Goal: Task Accomplishment & Management: Manage account settings

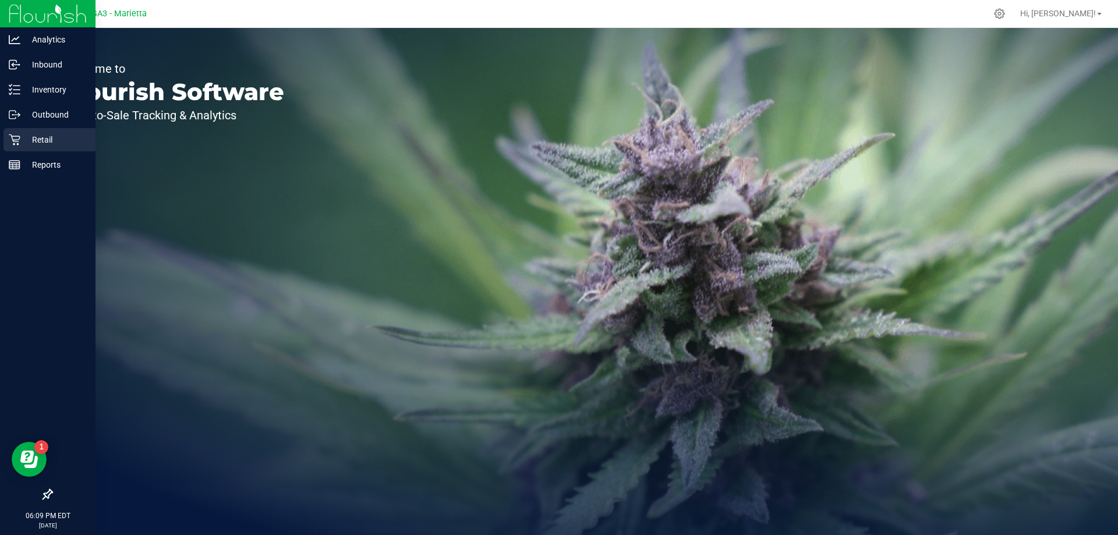
click at [43, 136] on p "Retail" at bounding box center [55, 140] width 70 height 14
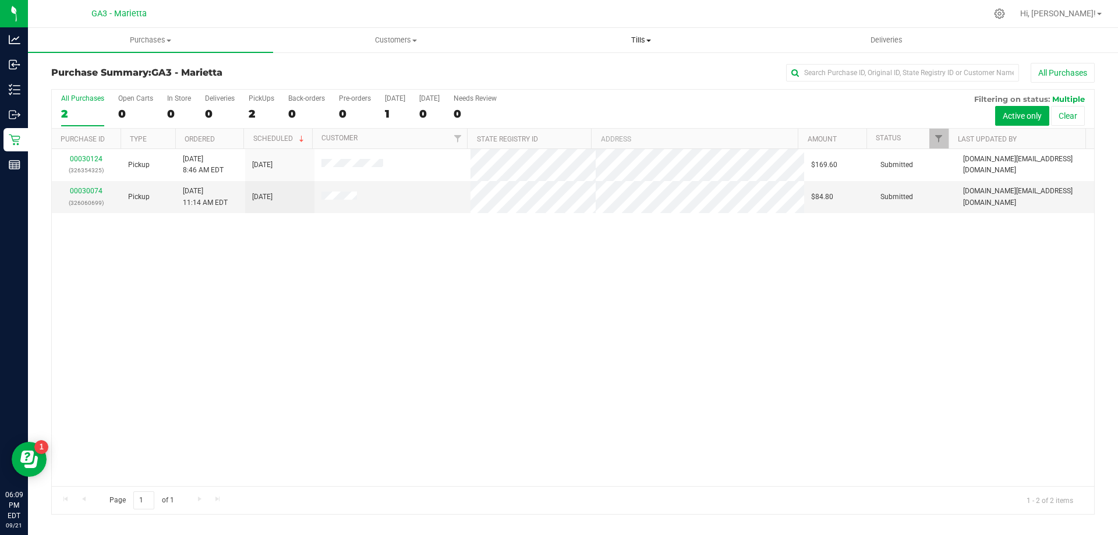
drag, startPoint x: 623, startPoint y: 36, endPoint x: 614, endPoint y: 35, distance: 8.2
click at [622, 37] on span "Tills" at bounding box center [641, 40] width 244 height 10
click at [567, 70] on span "Manage tills" at bounding box center [557, 70] width 79 height 10
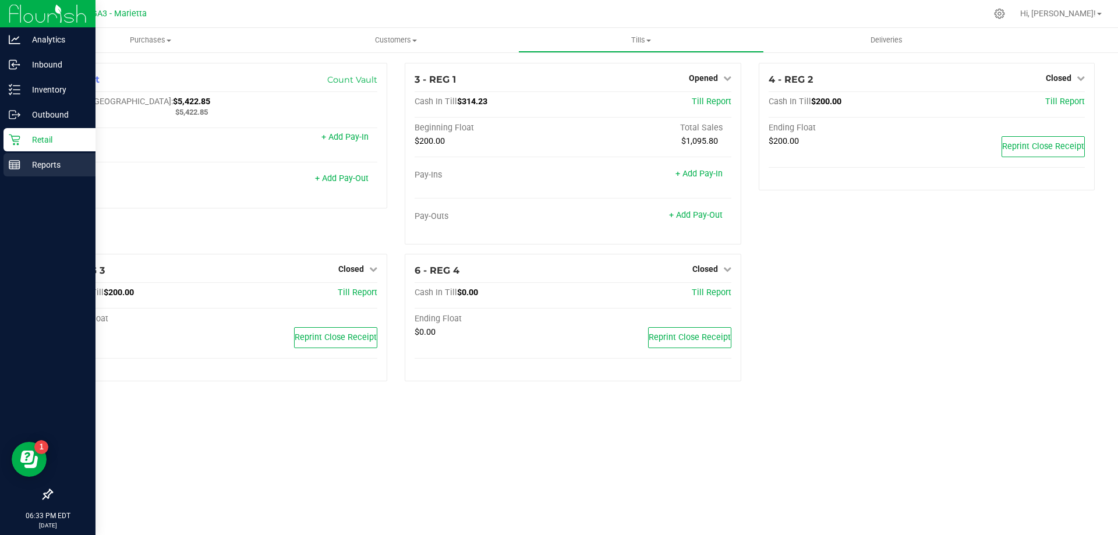
drag, startPoint x: 519, startPoint y: 440, endPoint x: 10, endPoint y: 166, distance: 577.9
click at [10, 166] on icon at bounding box center [15, 165] width 12 height 12
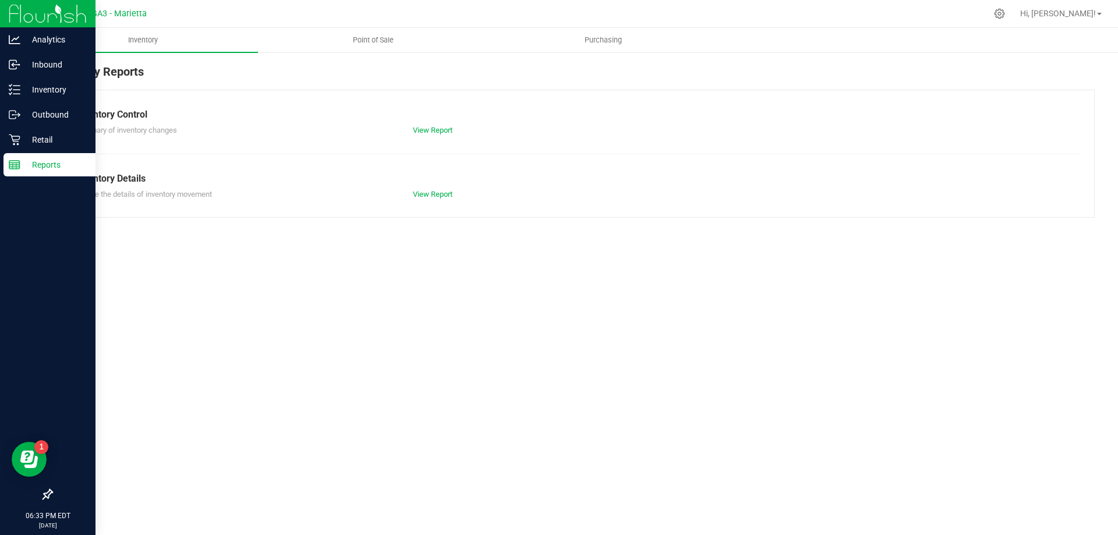
click at [41, 162] on p "Reports" at bounding box center [55, 165] width 70 height 14
click at [392, 39] on span "Point of Sale" at bounding box center [373, 40] width 72 height 10
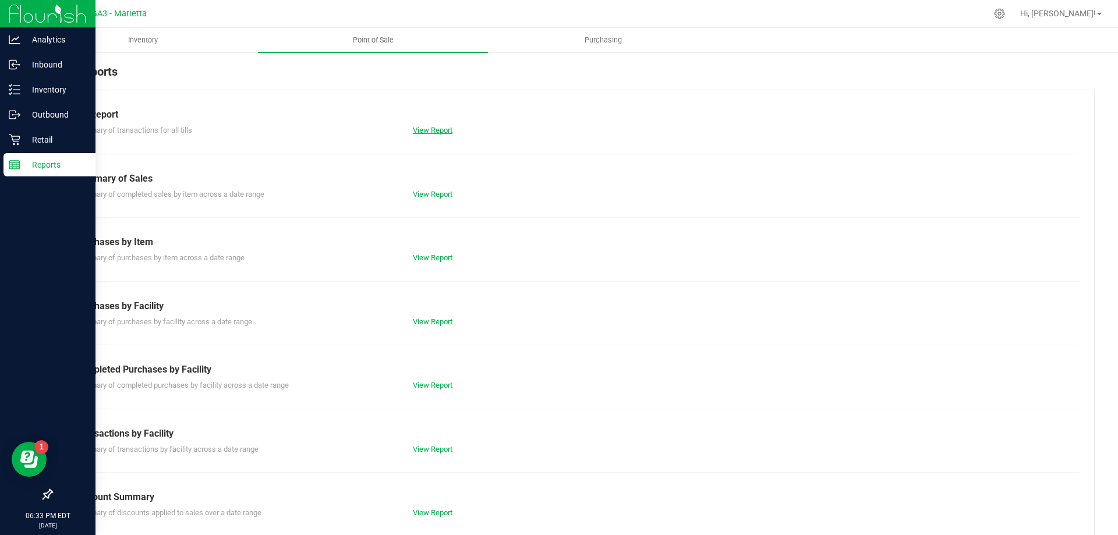
click at [445, 133] on link "View Report" at bounding box center [433, 130] width 40 height 9
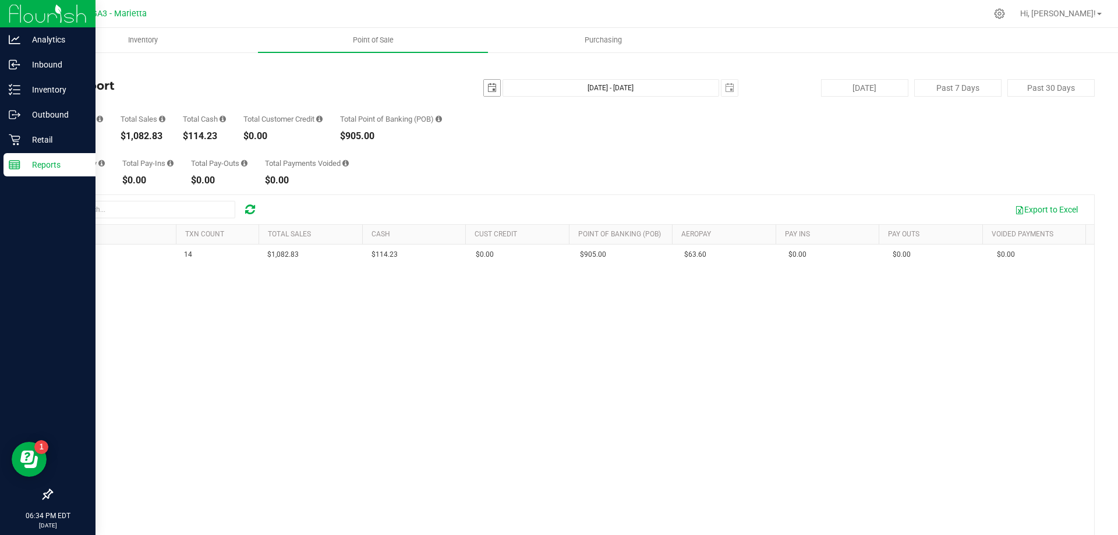
click at [487, 88] on span "select" at bounding box center [491, 87] width 9 height 9
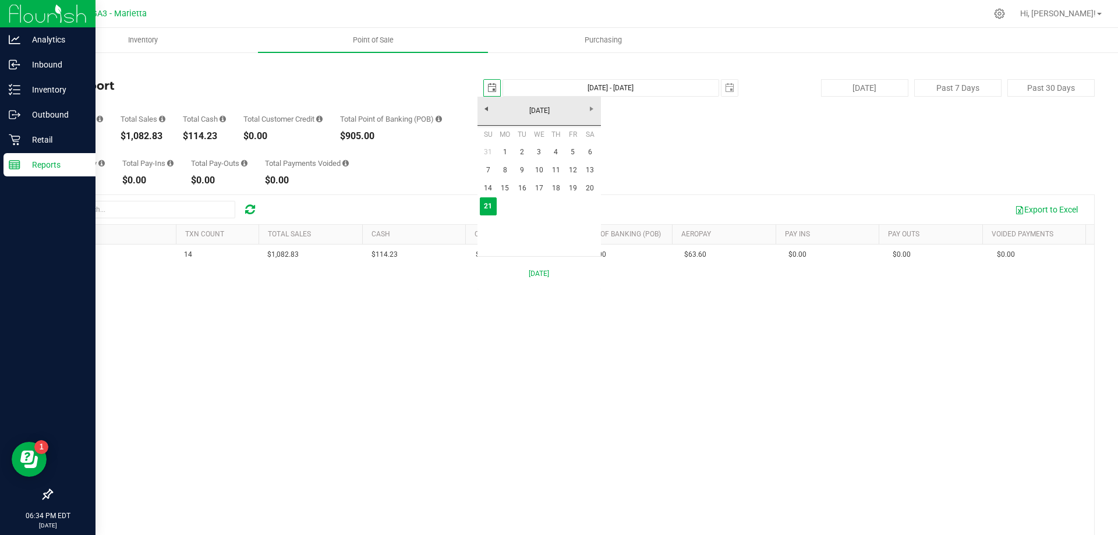
scroll to position [0, 29]
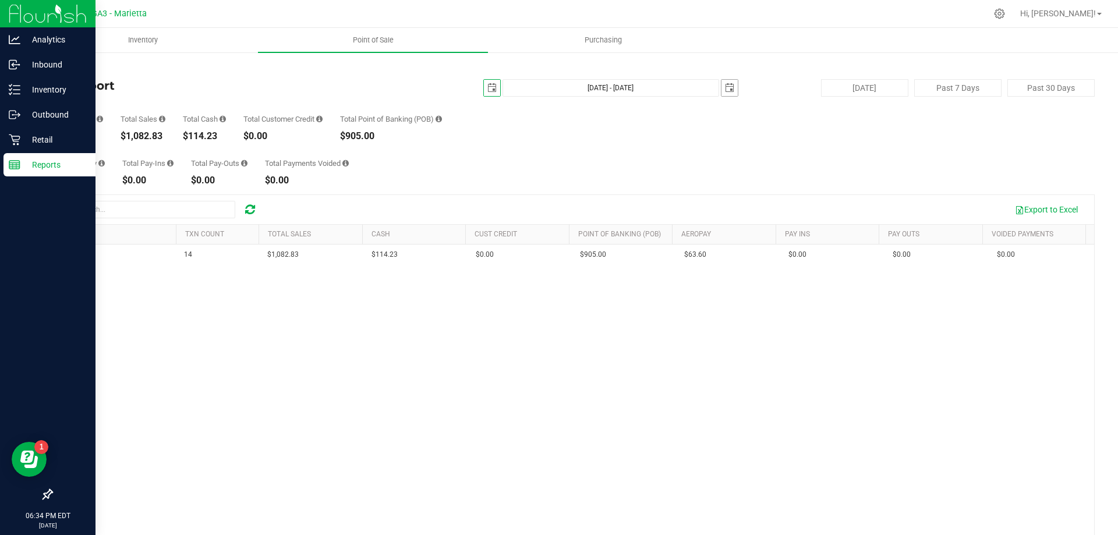
click at [728, 90] on span "select" at bounding box center [729, 87] width 9 height 9
click at [487, 89] on span "select" at bounding box center [491, 87] width 9 height 9
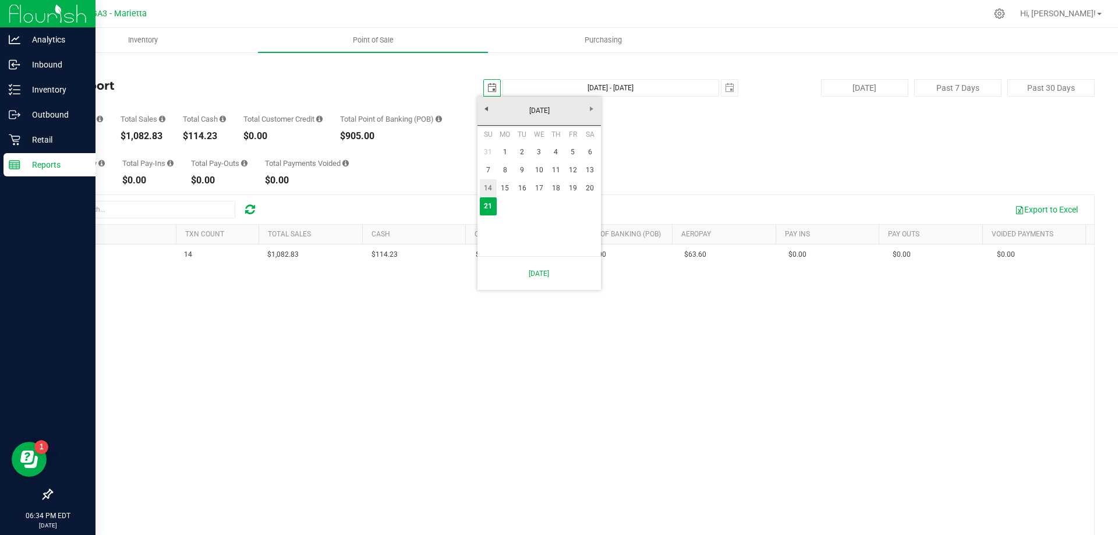
click at [487, 187] on link "14" at bounding box center [488, 188] width 17 height 18
type input "2025-09-14"
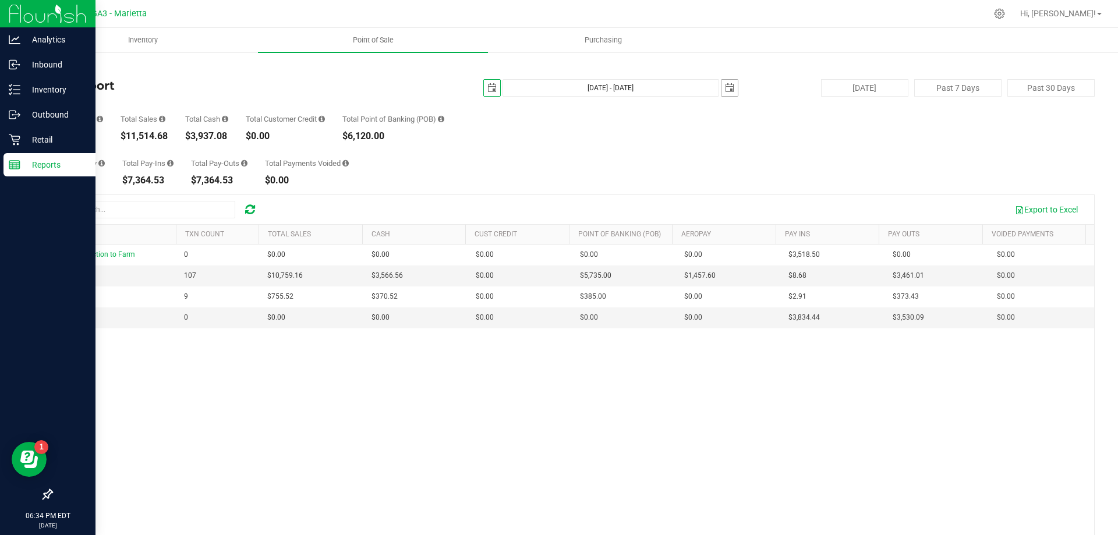
click at [725, 86] on span "select" at bounding box center [729, 87] width 9 height 9
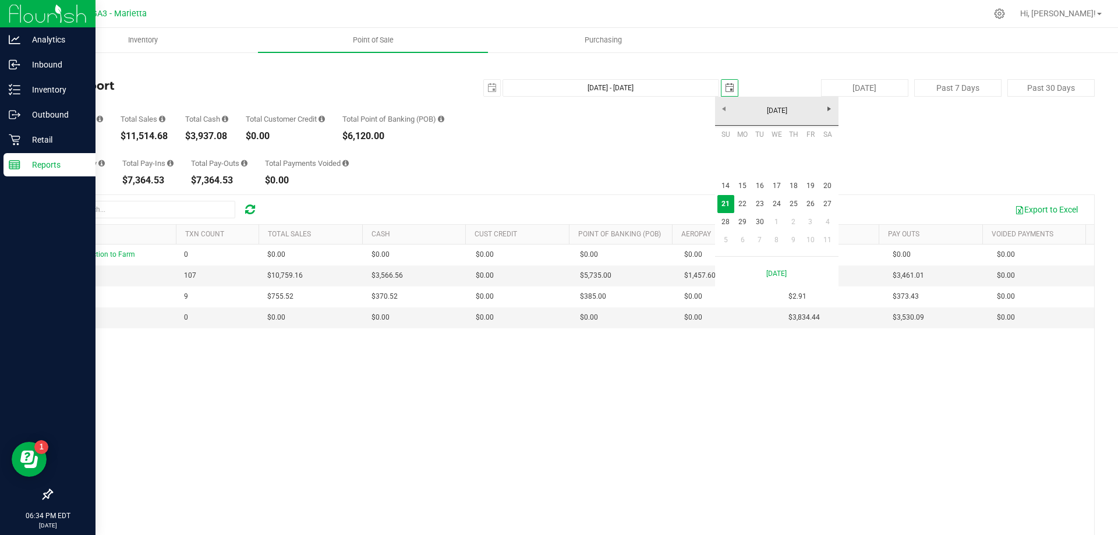
scroll to position [0, 29]
click at [728, 183] on link "14" at bounding box center [726, 186] width 17 height 18
type input "Sep 14, 2025 - Sep 14, 2025"
type input "2025-09-14"
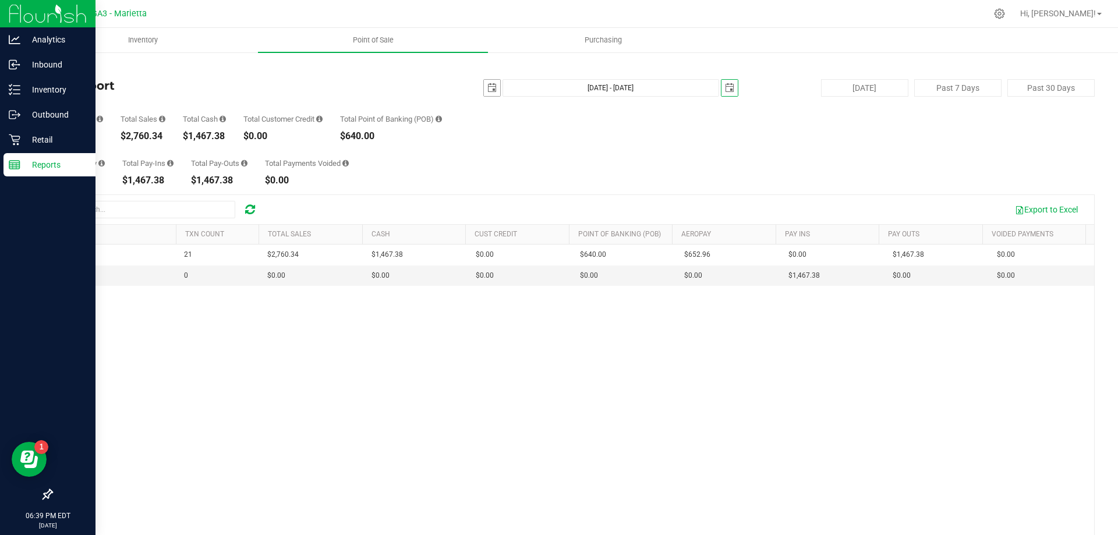
click at [487, 89] on span "select" at bounding box center [491, 87] width 9 height 9
click at [727, 84] on span "select" at bounding box center [729, 87] width 9 height 9
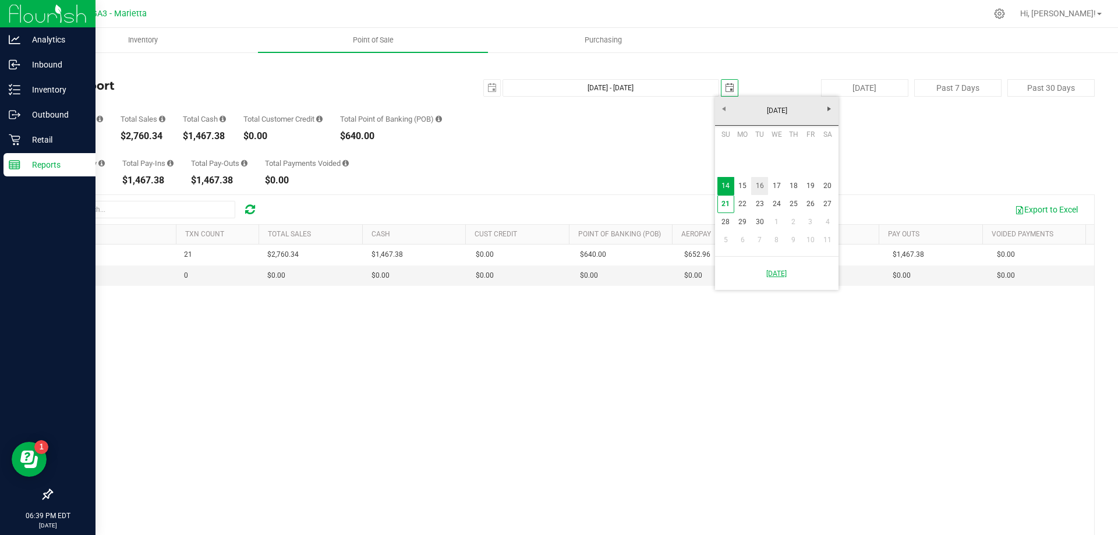
click at [760, 185] on link "16" at bounding box center [759, 186] width 17 height 18
type input "Sep 14, 2025 - Sep 16, 2025"
type input "2025-09-16"
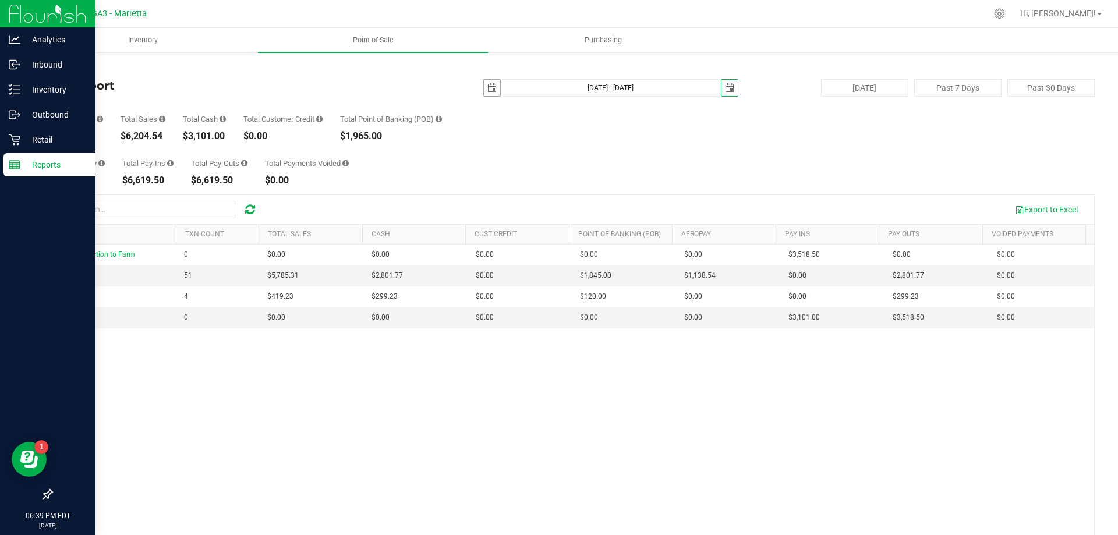
click at [489, 88] on span "select" at bounding box center [491, 87] width 9 height 9
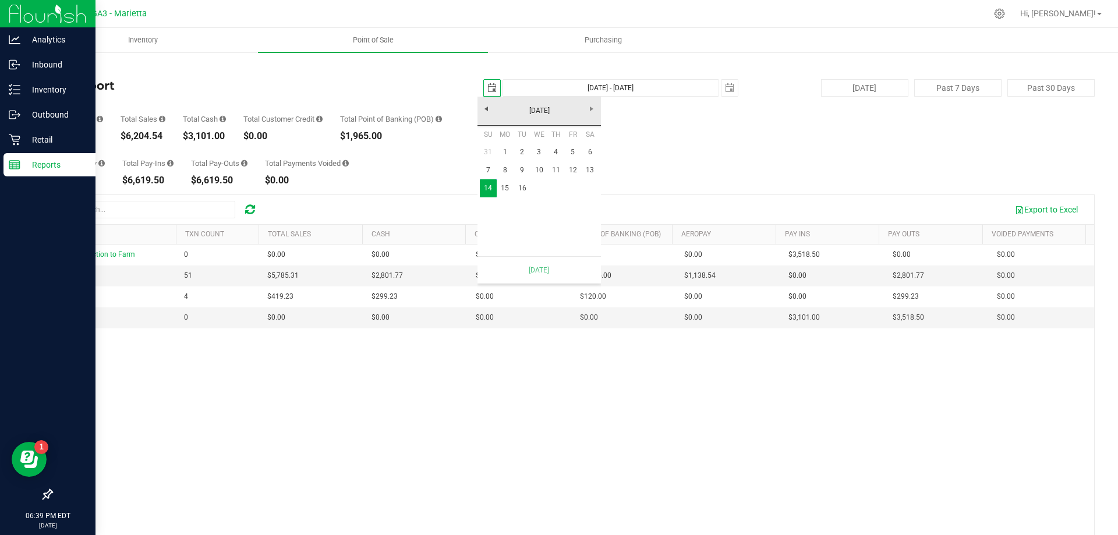
scroll to position [0, 29]
click at [524, 188] on link "16" at bounding box center [522, 188] width 17 height 18
type input "Sep 16, 2025 - Sep 16, 2025"
type input "2025-09-16"
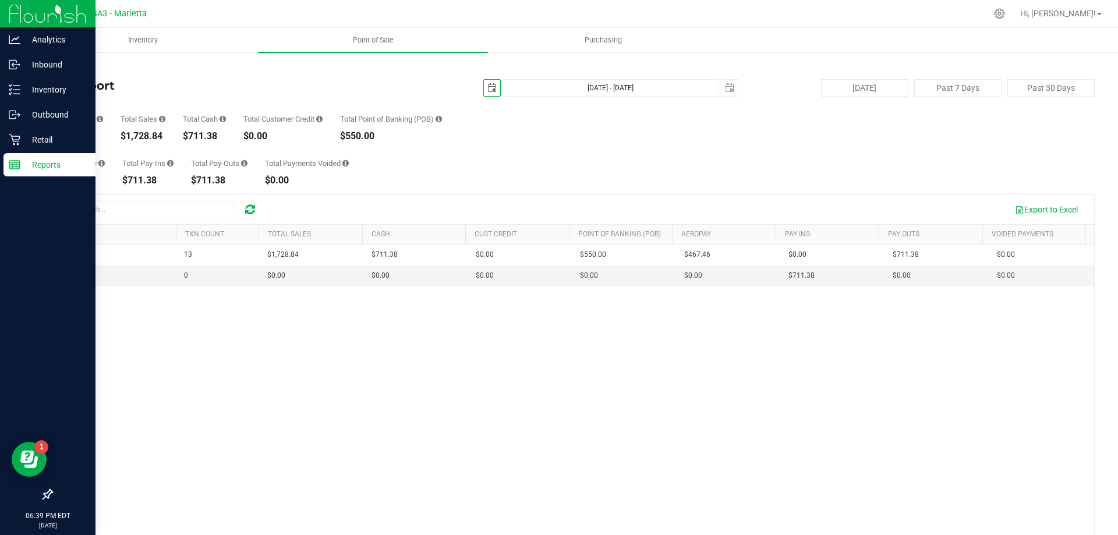
click at [487, 92] on span "select" at bounding box center [491, 87] width 9 height 9
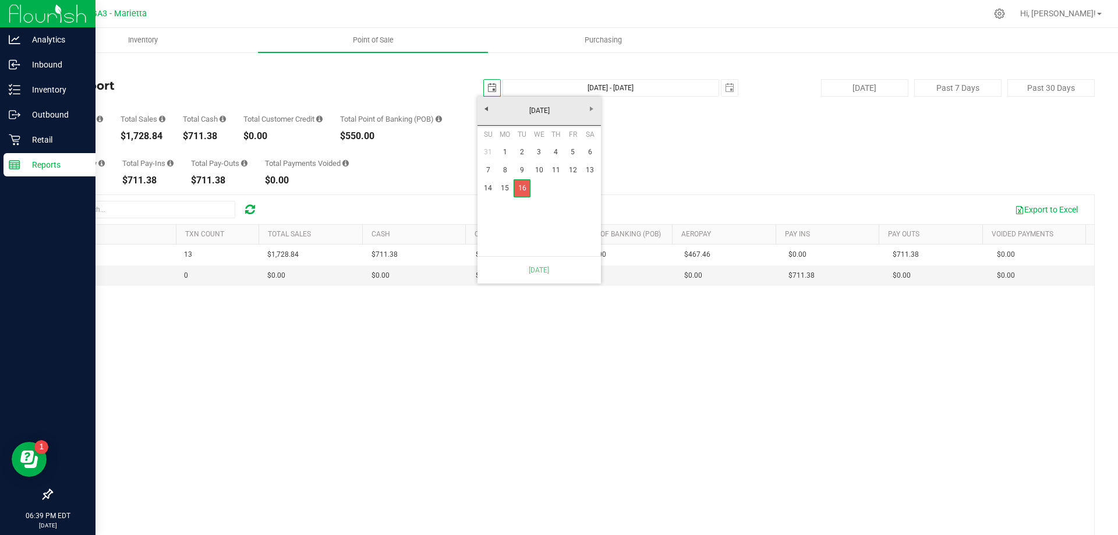
click at [521, 188] on link "16" at bounding box center [522, 188] width 17 height 18
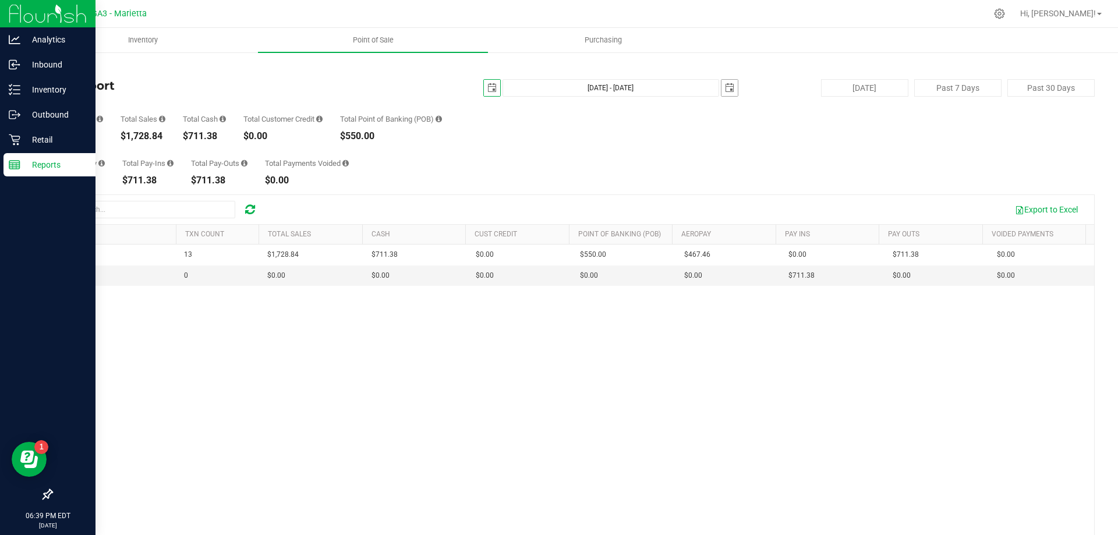
click at [725, 85] on span "select" at bounding box center [729, 87] width 9 height 9
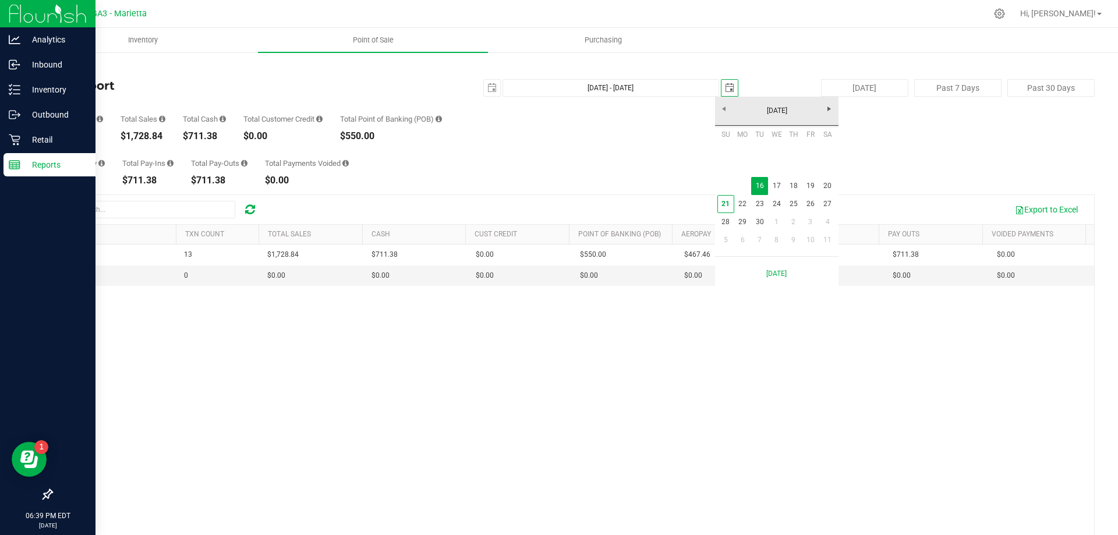
scroll to position [0, 29]
click at [830, 182] on link "20" at bounding box center [827, 186] width 17 height 18
type input "Sep 16, 2025 - Sep 20, 2025"
type input "2025-09-20"
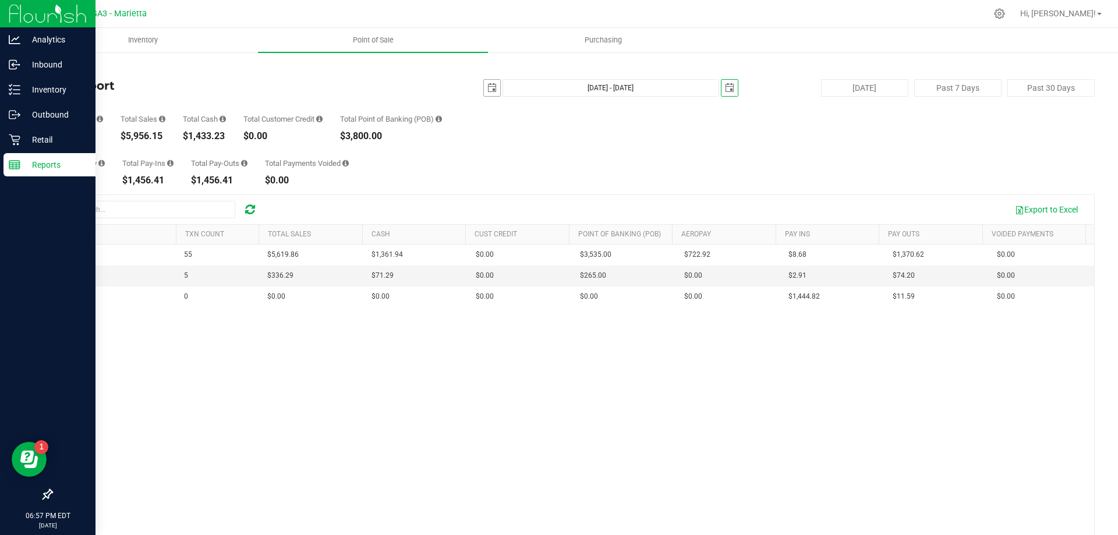
click at [490, 89] on span "select" at bounding box center [491, 87] width 9 height 9
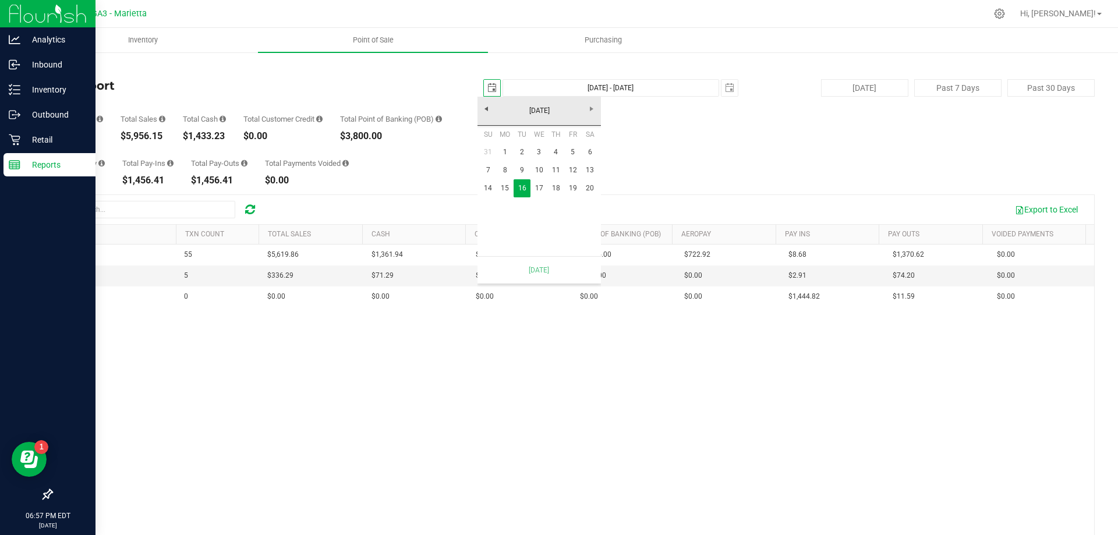
scroll to position [0, 29]
click at [590, 187] on link "20" at bounding box center [590, 188] width 17 height 18
type input "Sep 20, 2025 - Sep 20, 2025"
type input "2025-09-20"
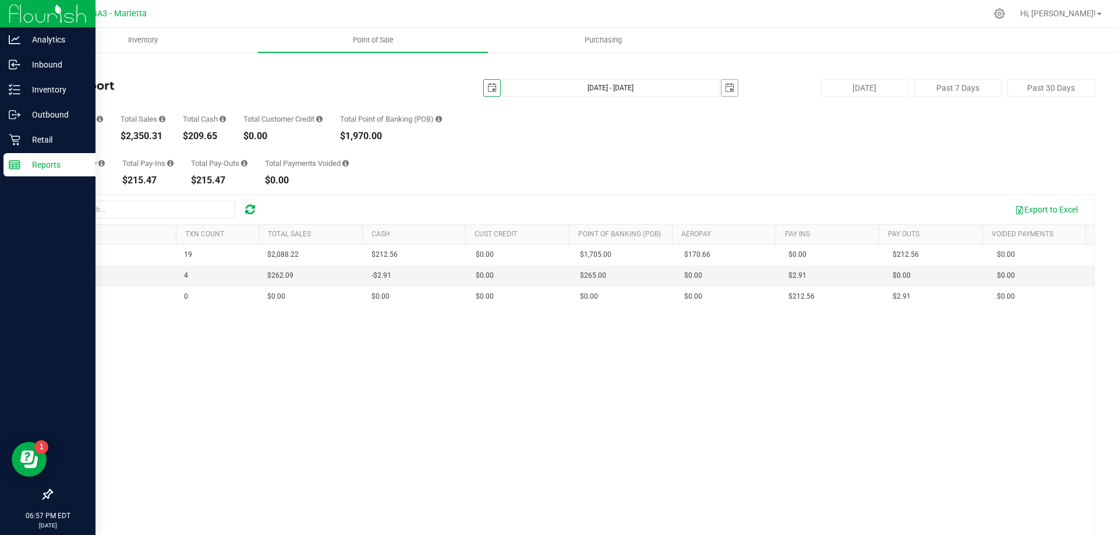
click at [725, 85] on span "select" at bounding box center [729, 87] width 9 height 9
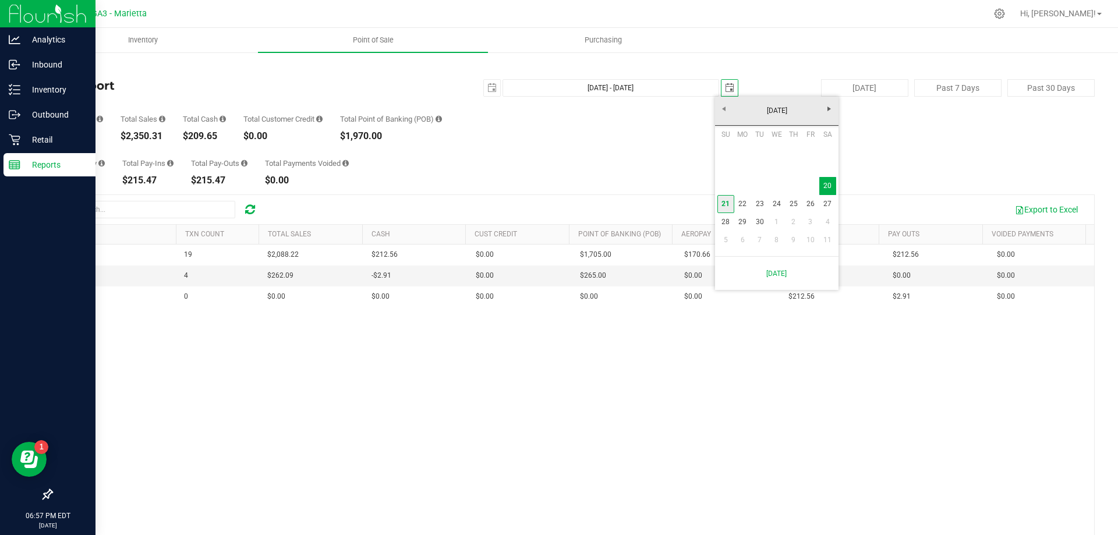
click at [727, 203] on link "21" at bounding box center [726, 204] width 17 height 18
type input "Sep 20, 2025 - Sep 21, 2025"
type input "[DATE]"
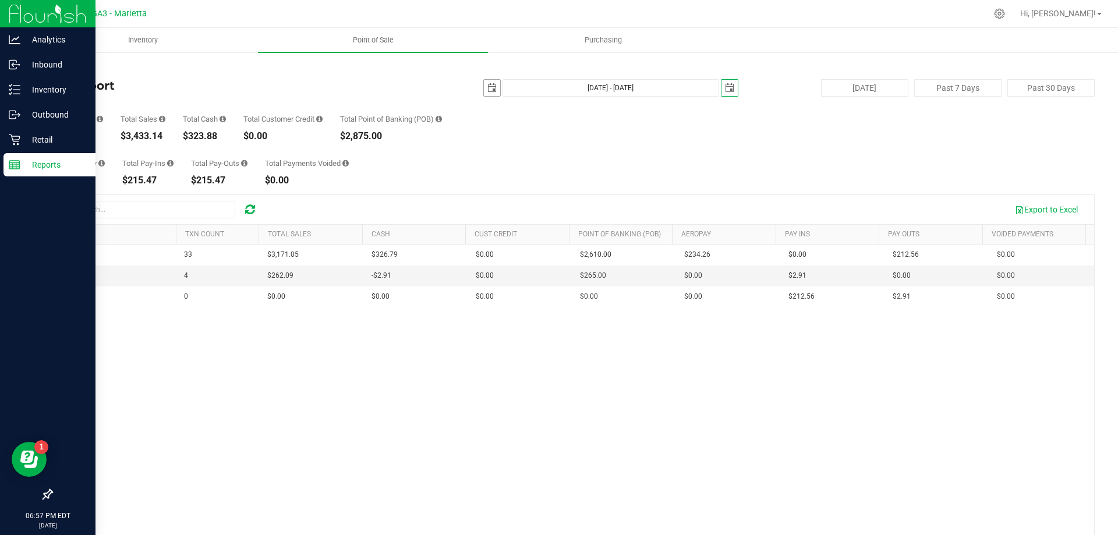
click at [493, 90] on span "select" at bounding box center [492, 88] width 16 height 16
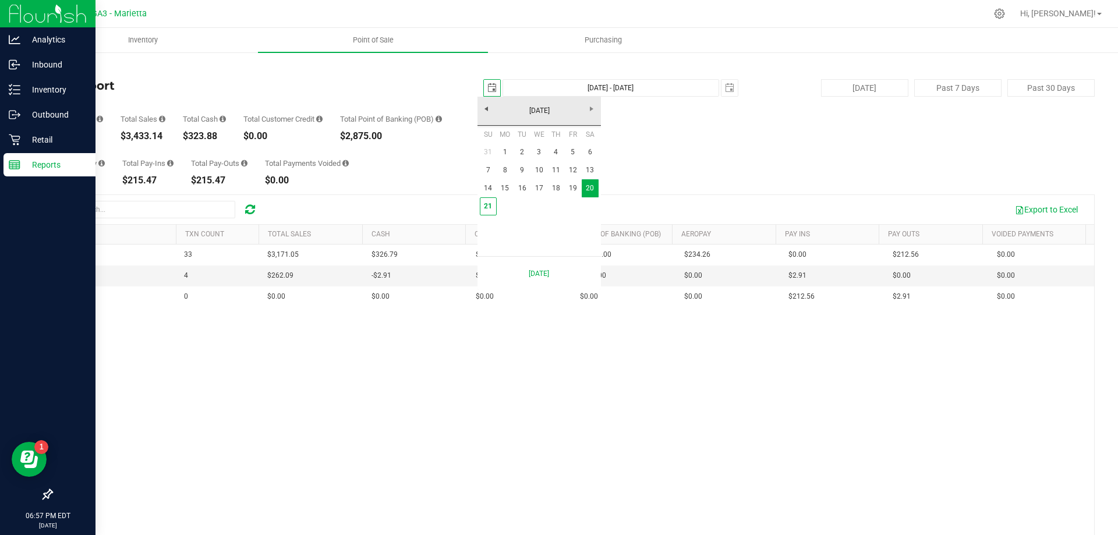
scroll to position [0, 29]
click at [485, 205] on link "21" at bounding box center [488, 206] width 17 height 18
type input "[DATE] - [DATE]"
type input "[DATE]"
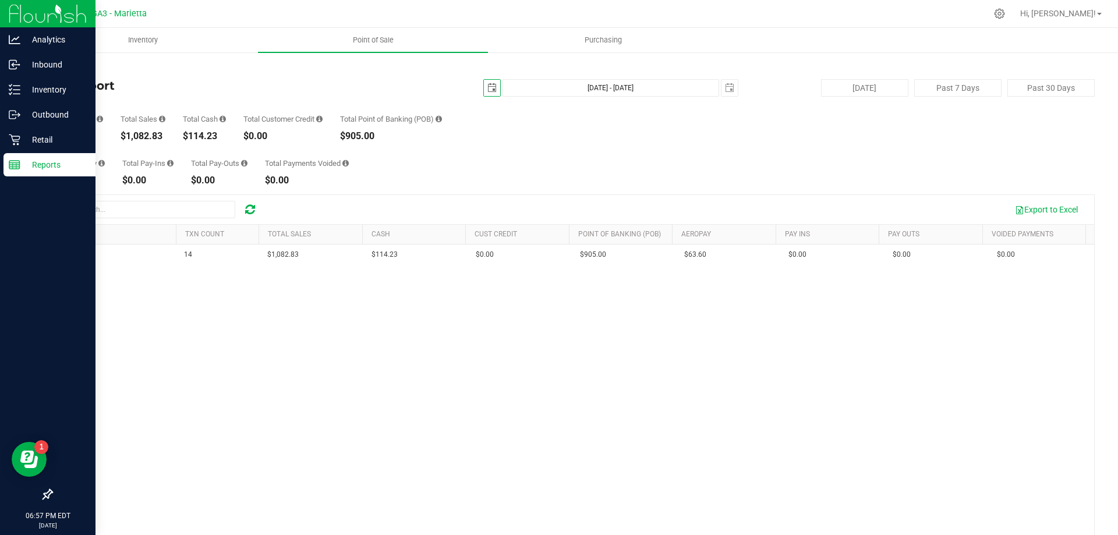
click at [44, 167] on p "Reports" at bounding box center [55, 165] width 70 height 14
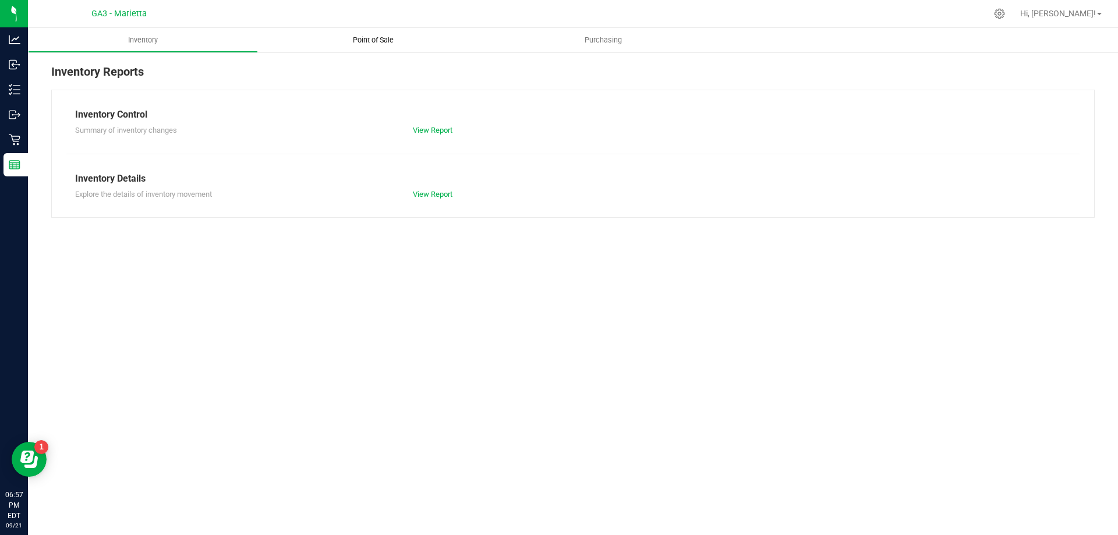
click at [373, 43] on span "Point of Sale" at bounding box center [373, 40] width 72 height 10
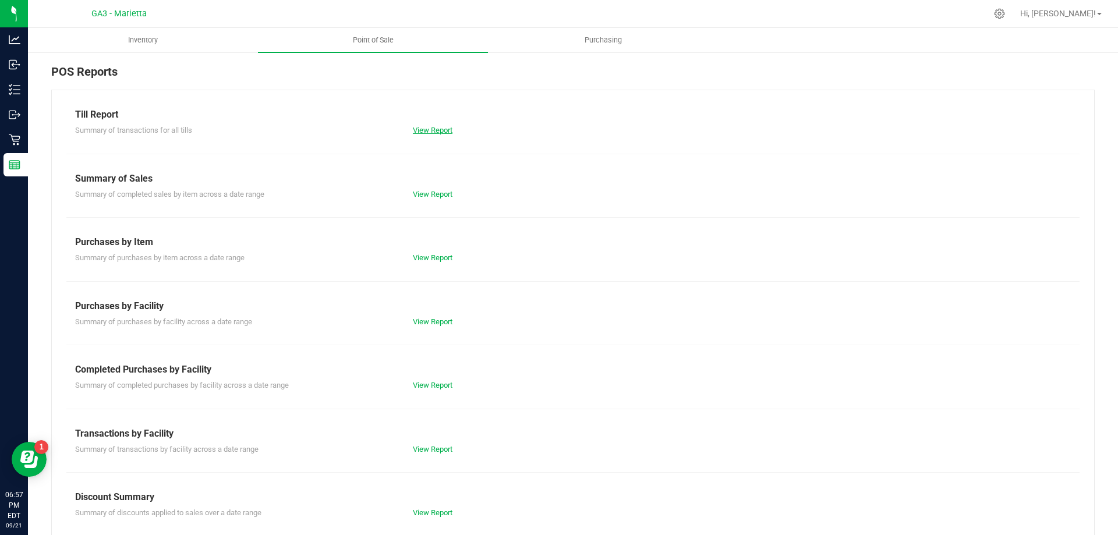
click at [428, 128] on link "View Report" at bounding box center [433, 130] width 40 height 9
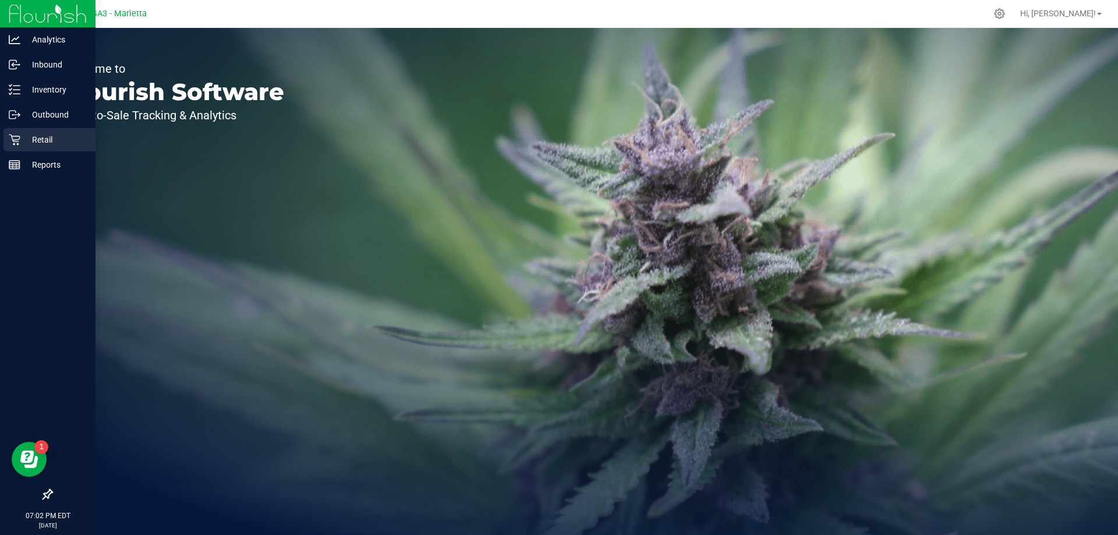
click at [38, 136] on p "Retail" at bounding box center [55, 140] width 70 height 14
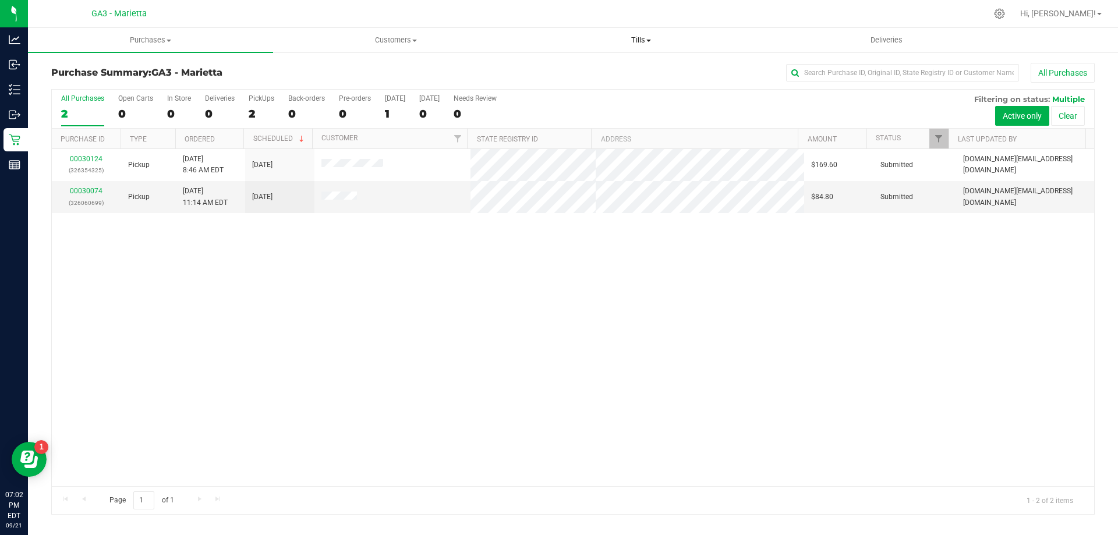
click at [635, 45] on span "Tills" at bounding box center [641, 40] width 244 height 10
click at [587, 71] on span "Manage tills" at bounding box center [557, 70] width 79 height 10
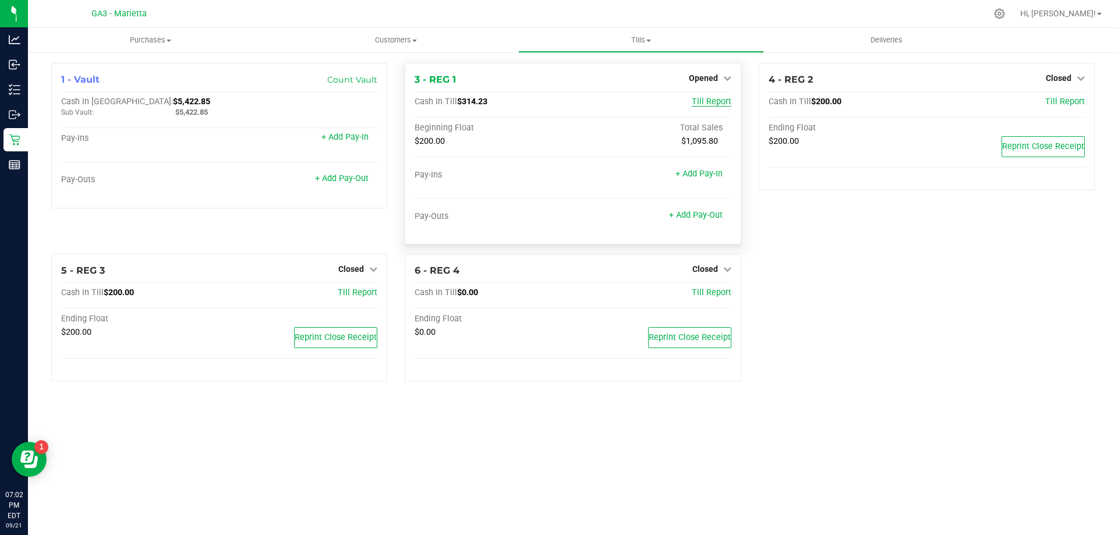
click at [716, 102] on span "Till Report" at bounding box center [712, 102] width 40 height 10
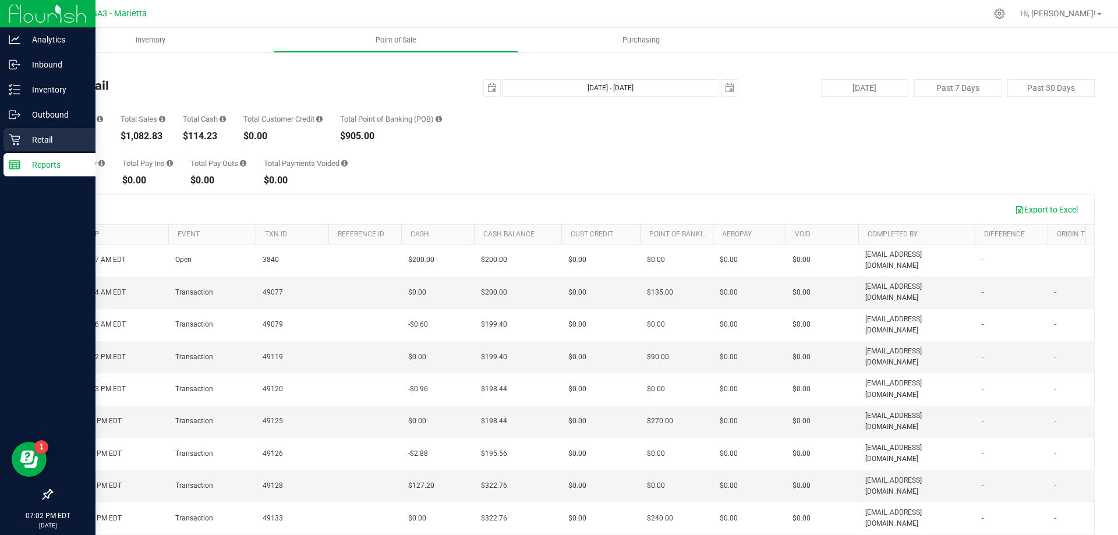
click at [54, 139] on p "Retail" at bounding box center [55, 140] width 70 height 14
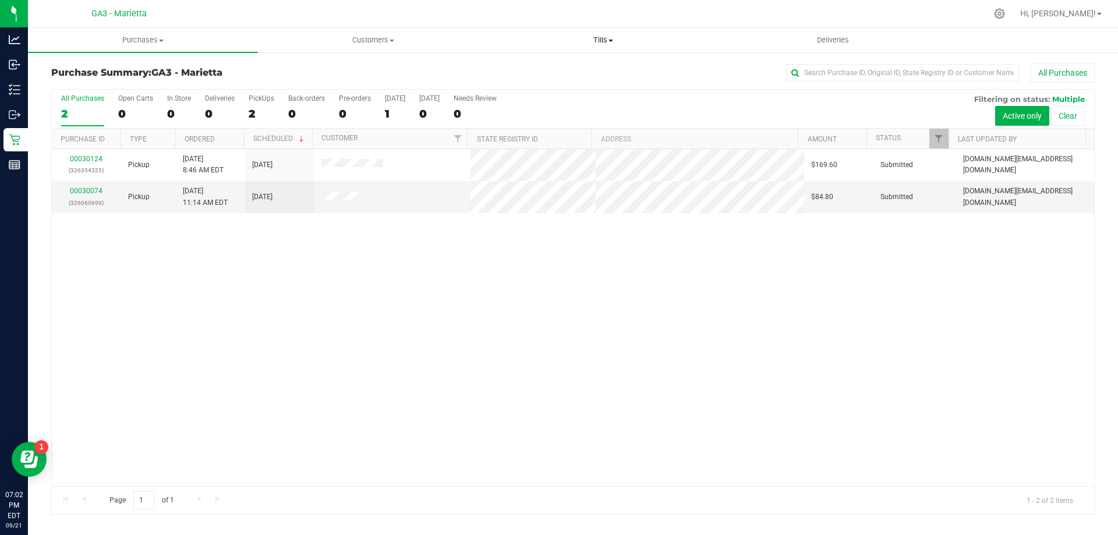
click at [605, 40] on span "Tills" at bounding box center [603, 40] width 229 height 10
click at [545, 71] on span "Manage tills" at bounding box center [527, 70] width 79 height 10
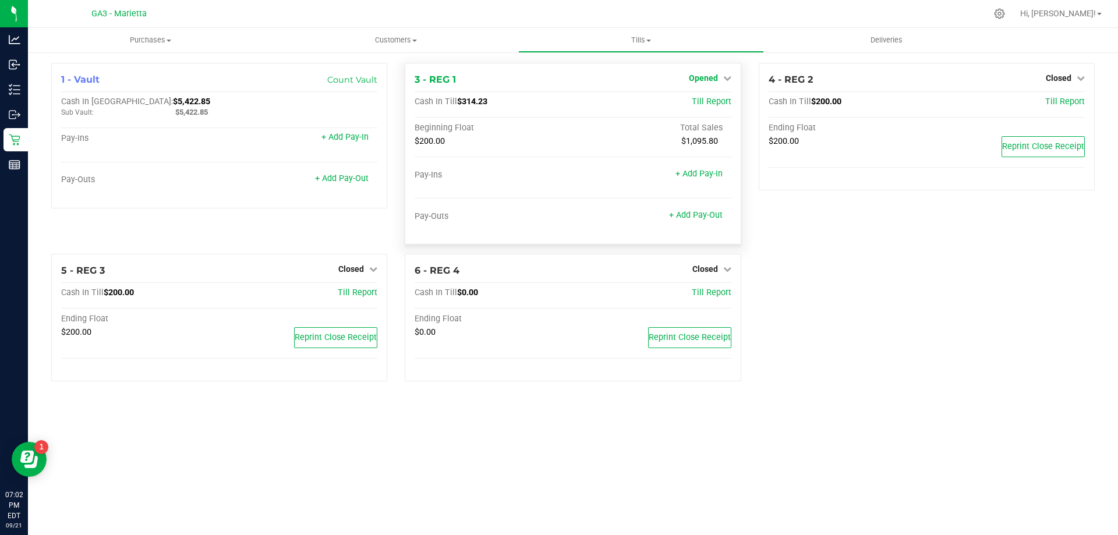
click at [727, 77] on icon at bounding box center [727, 78] width 8 height 8
click at [712, 102] on link "Close Till" at bounding box center [704, 102] width 31 height 9
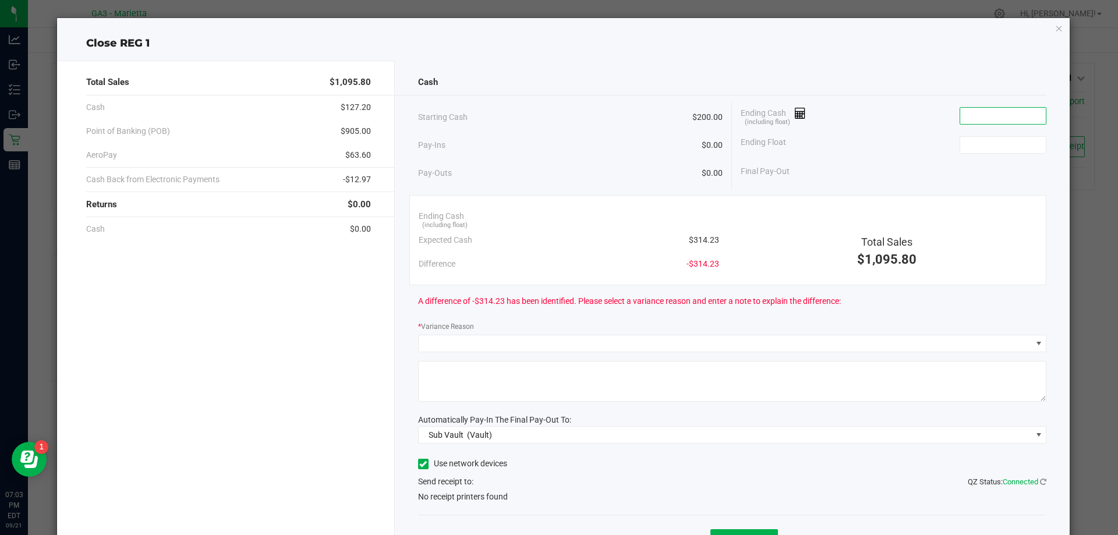
click at [964, 115] on input at bounding box center [1003, 116] width 86 height 16
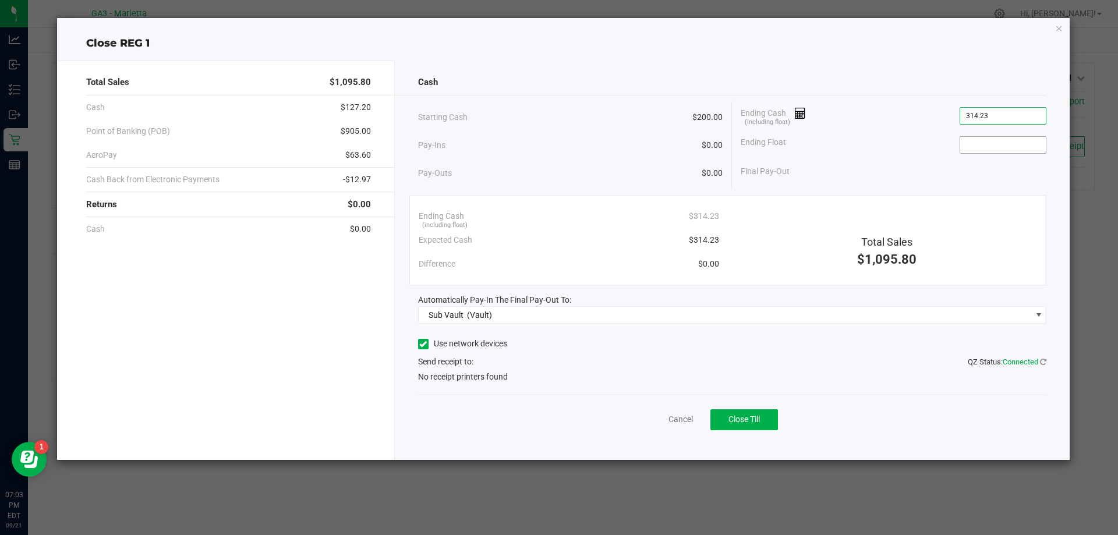
type input "$314.23"
click at [981, 143] on input at bounding box center [1003, 145] width 86 height 16
type input "$200.00"
click at [910, 179] on div "Final Pay-Out $114.23" at bounding box center [894, 172] width 306 height 24
click at [426, 344] on icon at bounding box center [423, 344] width 8 height 0
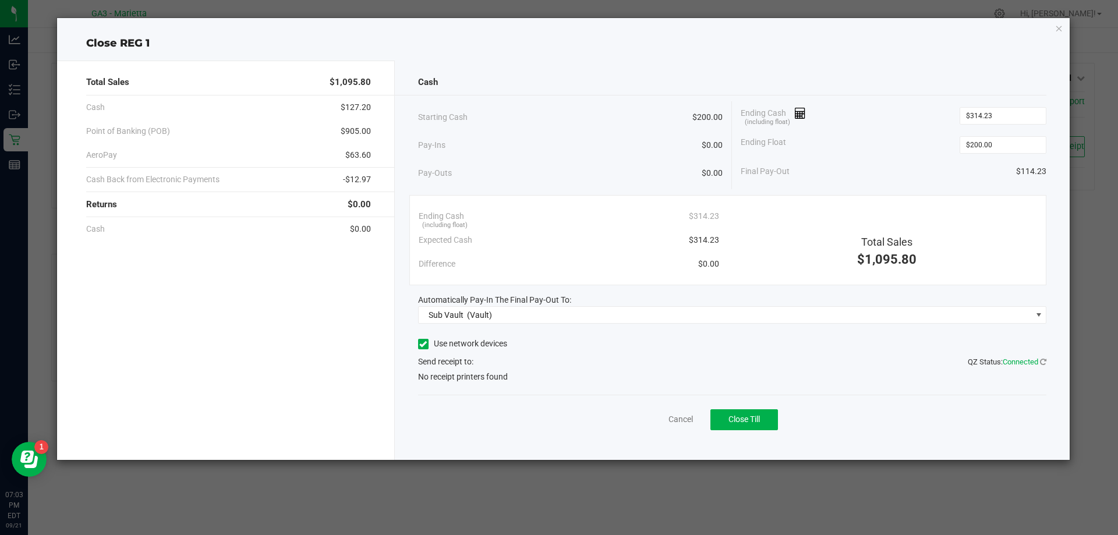
click at [0, 0] on input "Use network devices" at bounding box center [0, 0] width 0 height 0
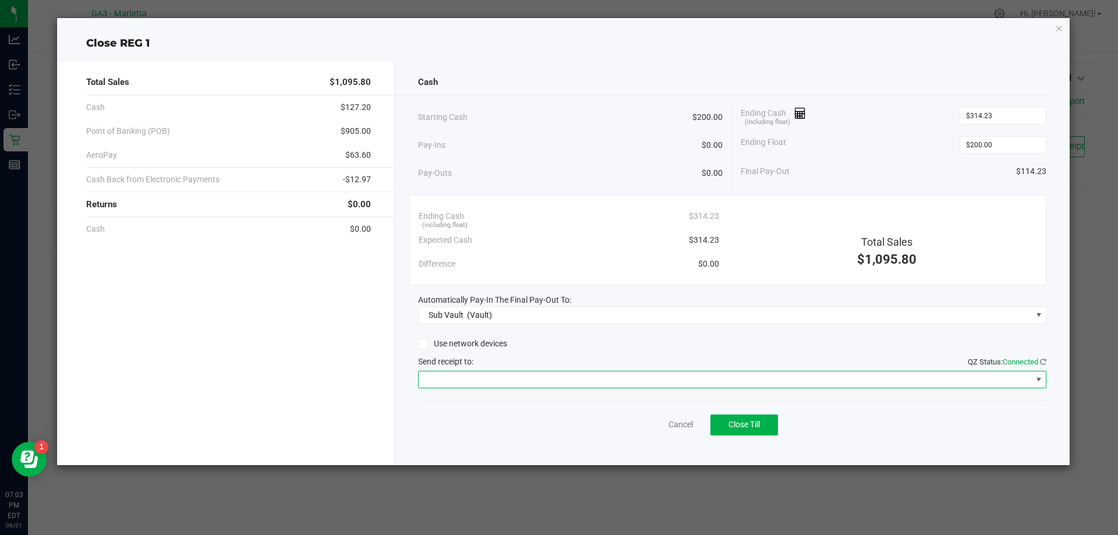
click at [994, 382] on span at bounding box center [725, 380] width 613 height 16
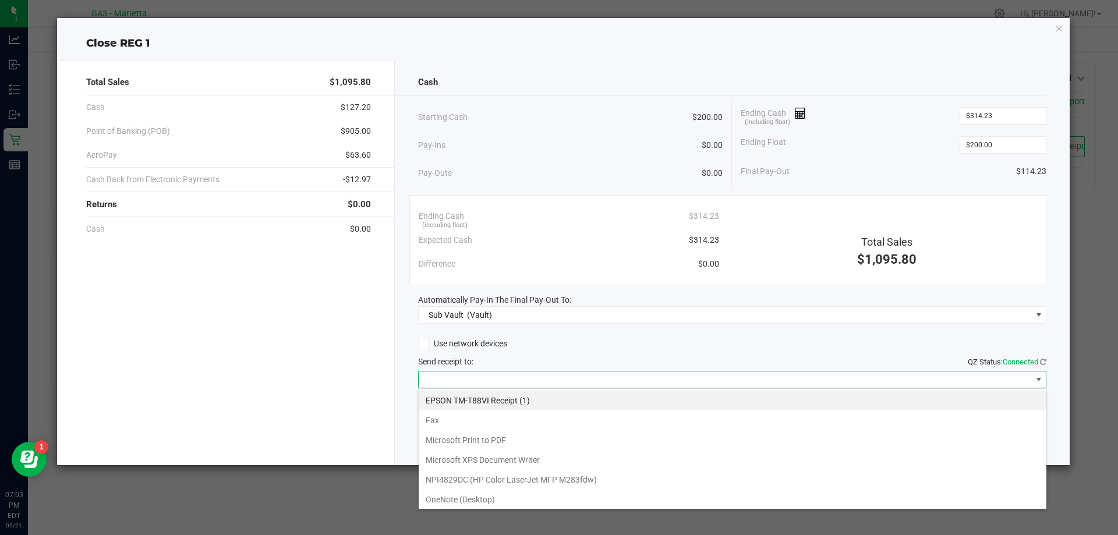
scroll to position [17, 628]
click at [468, 402] on \(1\) "EPSON TM-T88VI Receipt (1)" at bounding box center [733, 401] width 628 height 20
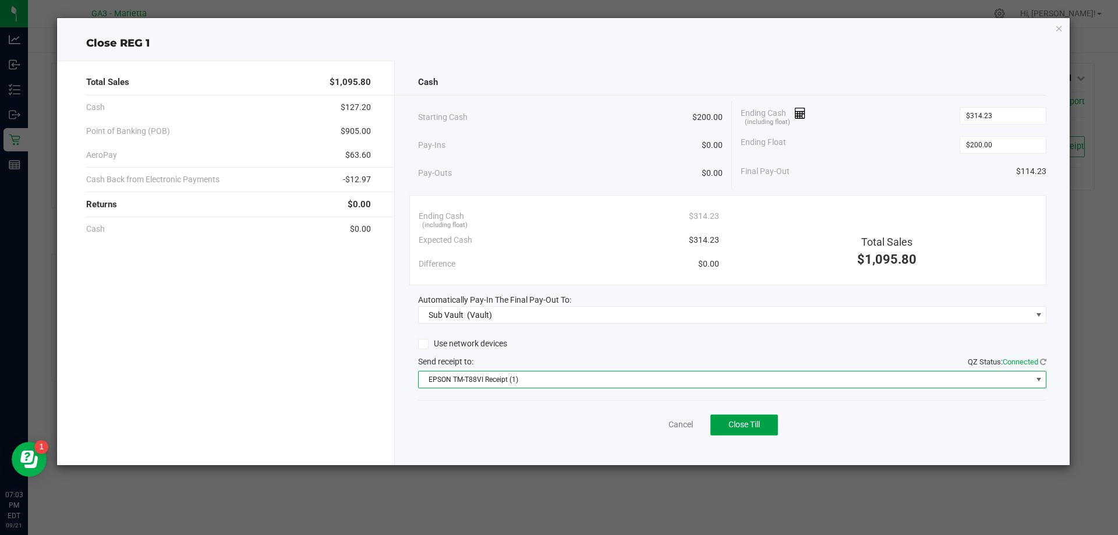
click at [743, 420] on span "Close Till" at bounding box center [744, 424] width 31 height 9
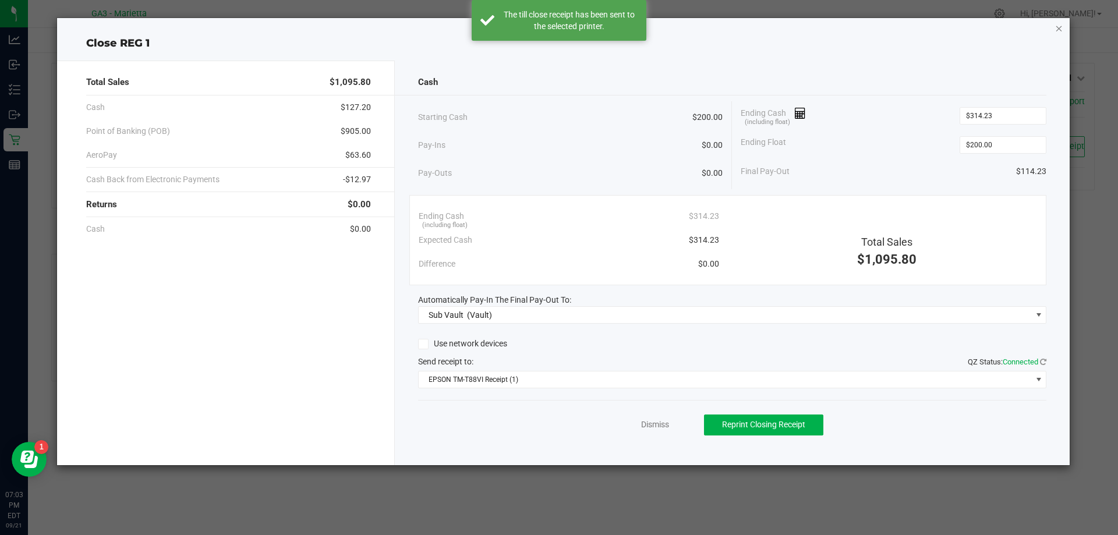
click at [1060, 26] on icon "button" at bounding box center [1059, 28] width 8 height 14
